Goal: Task Accomplishment & Management: Complete application form

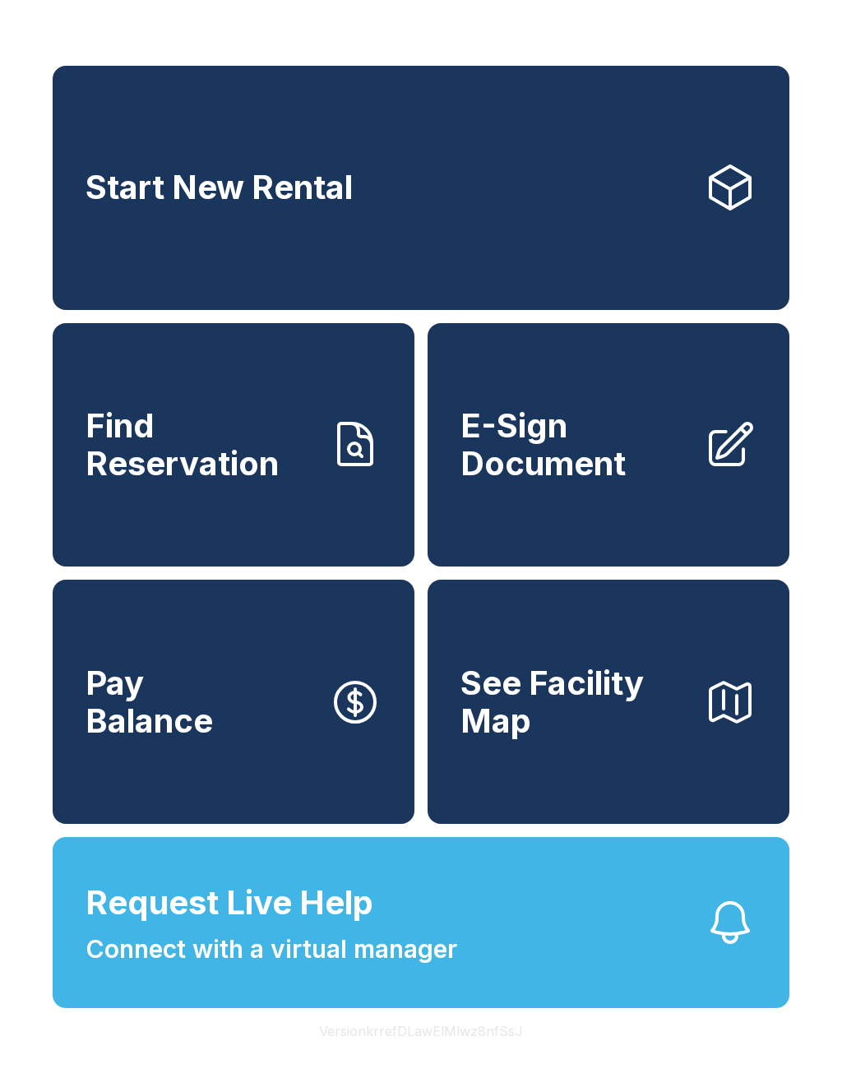
click at [585, 462] on span "E-Sign Document" at bounding box center [576, 444] width 230 height 75
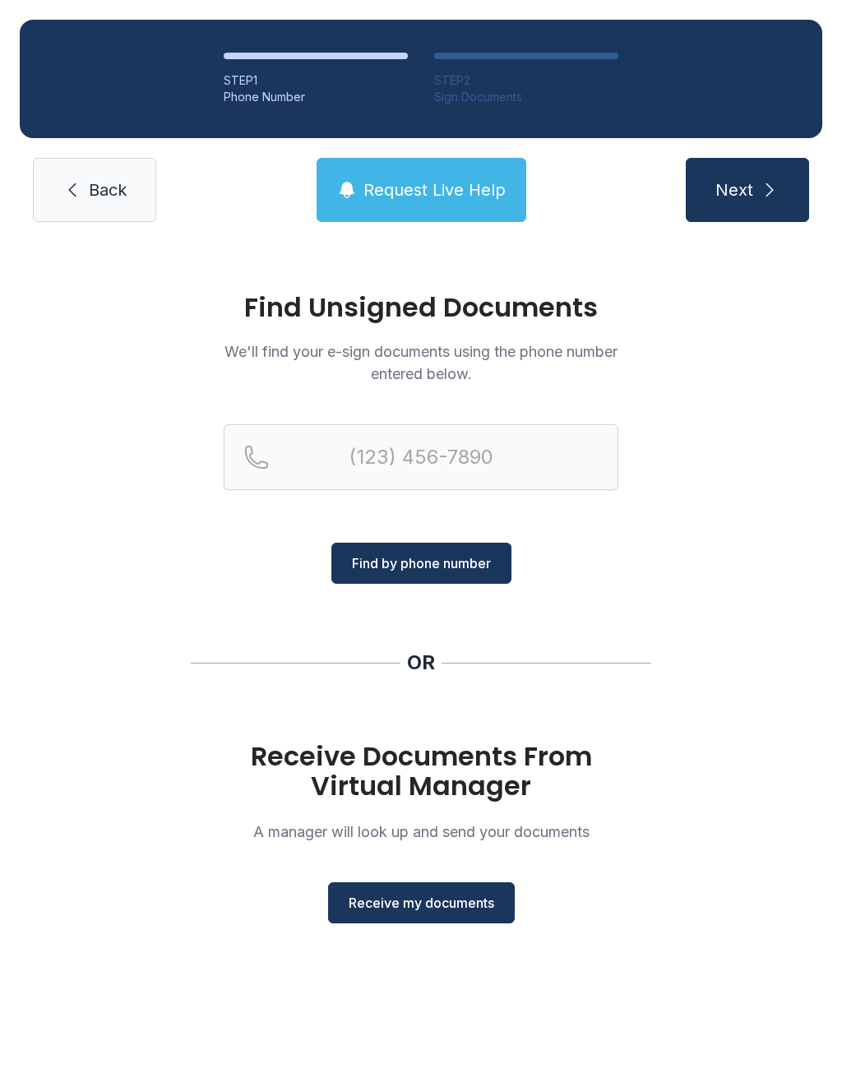
click at [441, 910] on span "Receive my documents" at bounding box center [422, 903] width 146 height 20
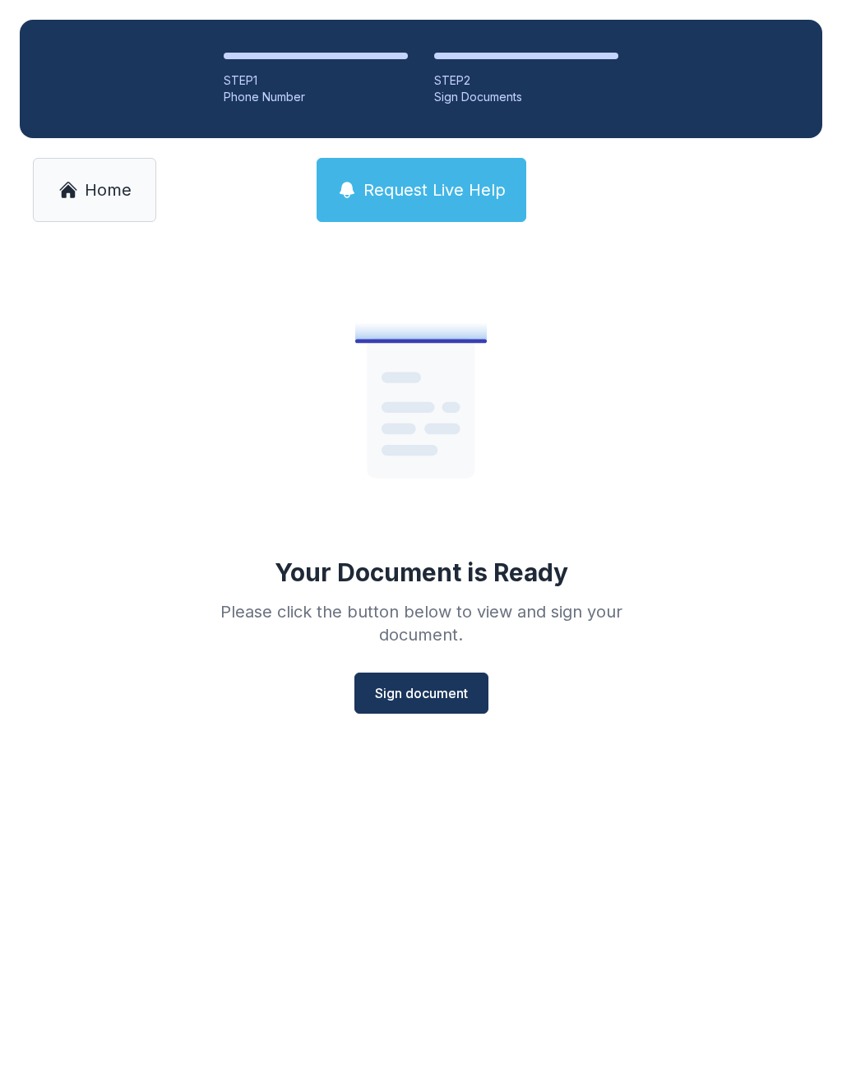
click at [441, 704] on button "Sign document" at bounding box center [422, 693] width 134 height 41
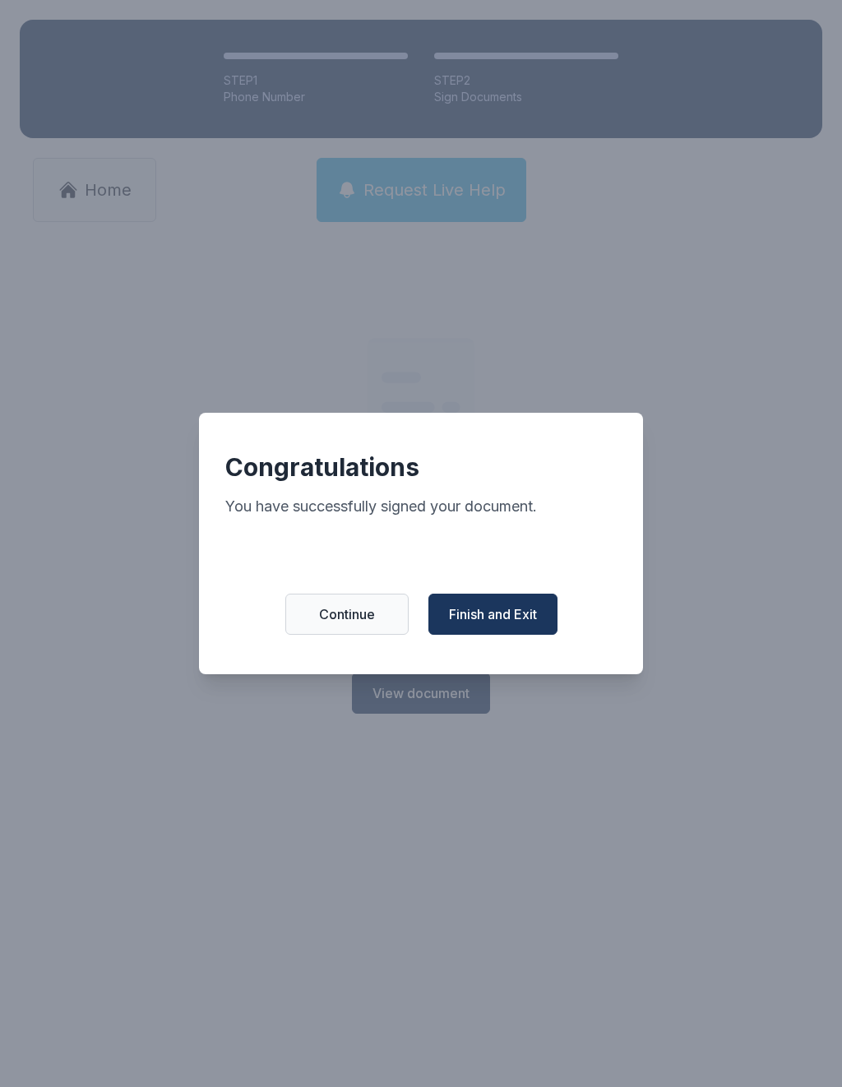
click at [503, 624] on span "Finish and Exit" at bounding box center [493, 615] width 88 height 20
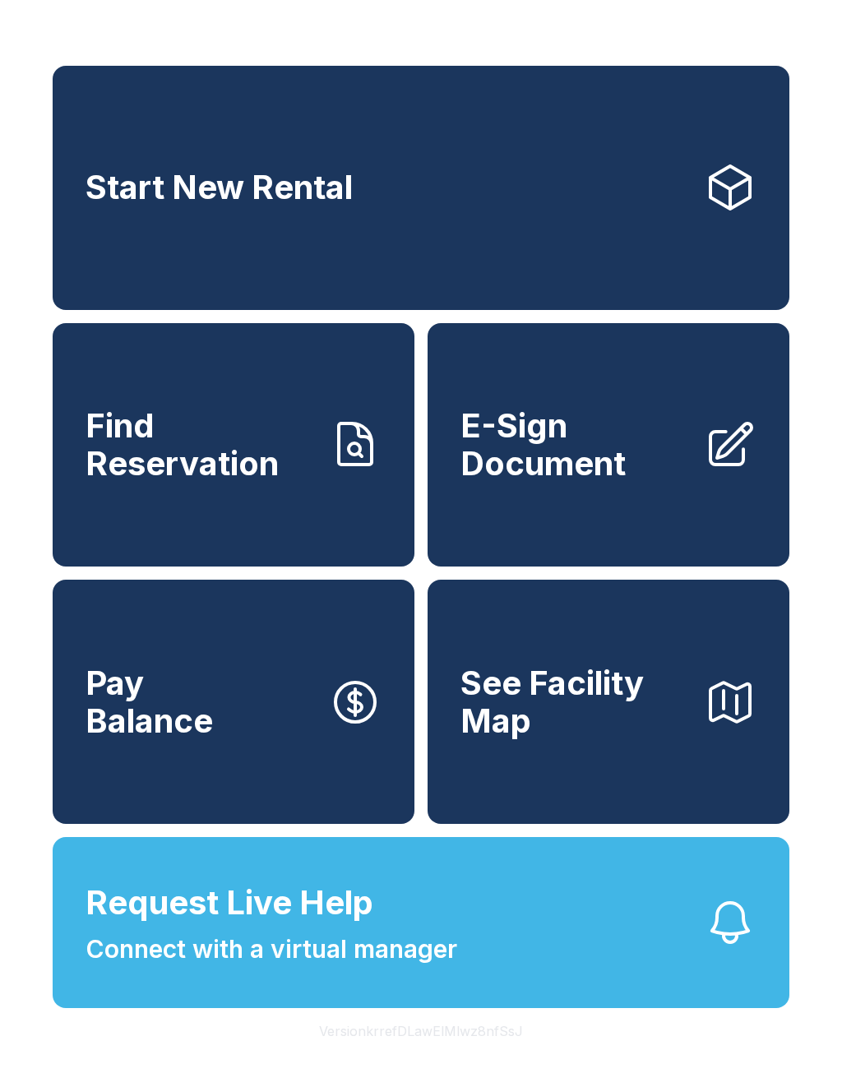
click at [570, 461] on span "E-Sign Document" at bounding box center [576, 444] width 230 height 75
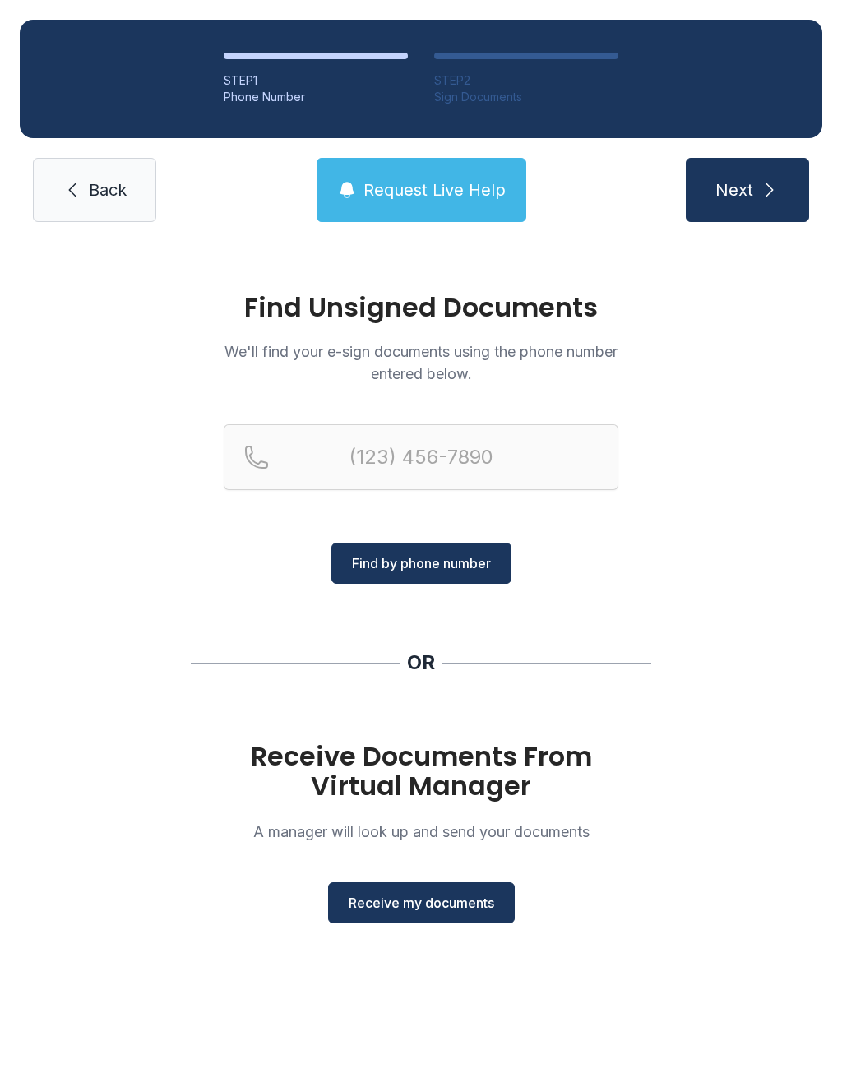
click at [434, 917] on button "Receive my documents" at bounding box center [421, 903] width 187 height 41
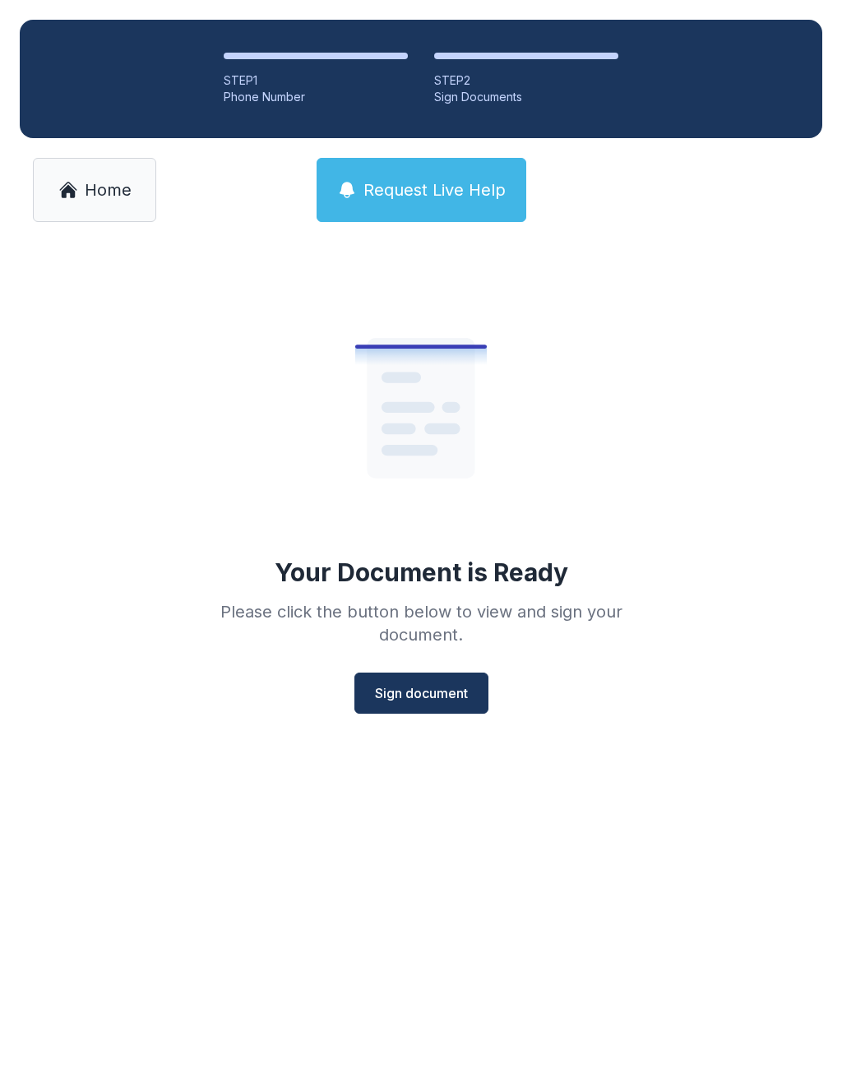
click at [439, 699] on span "Sign document" at bounding box center [421, 694] width 93 height 20
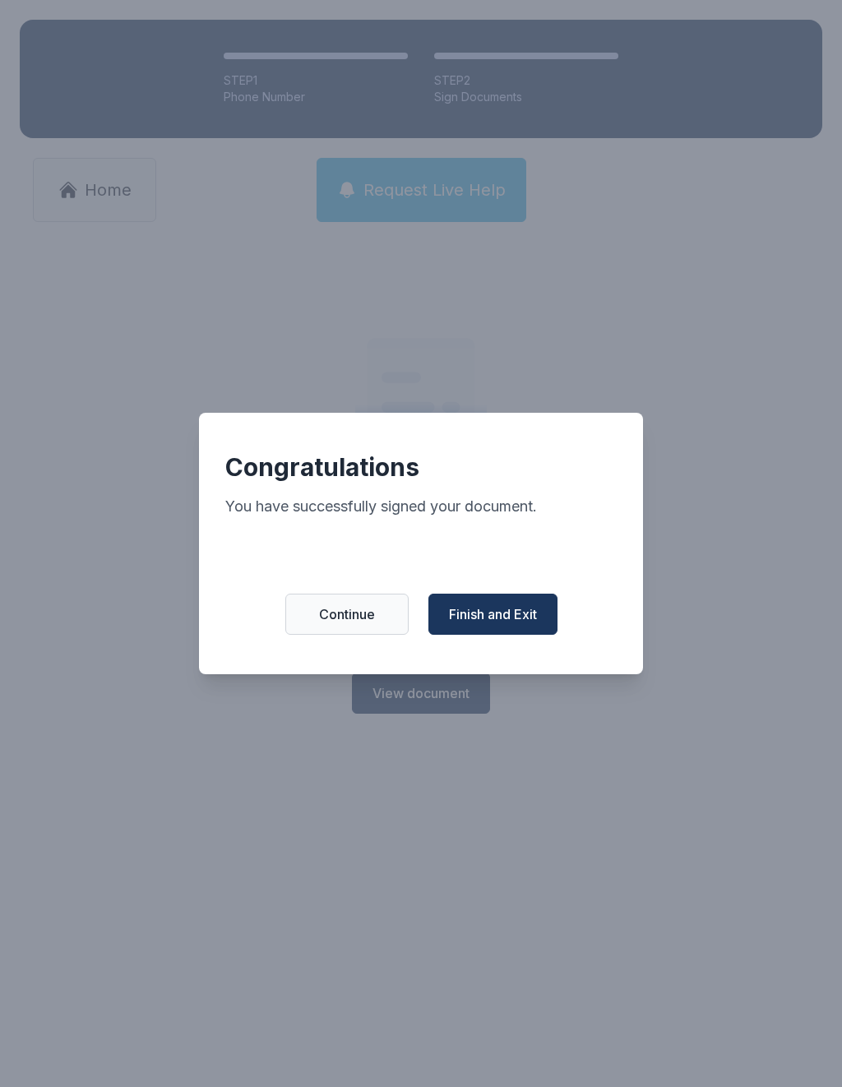
click at [501, 617] on span "Finish and Exit" at bounding box center [493, 615] width 88 height 20
